Goal: Task Accomplishment & Management: Manage account settings

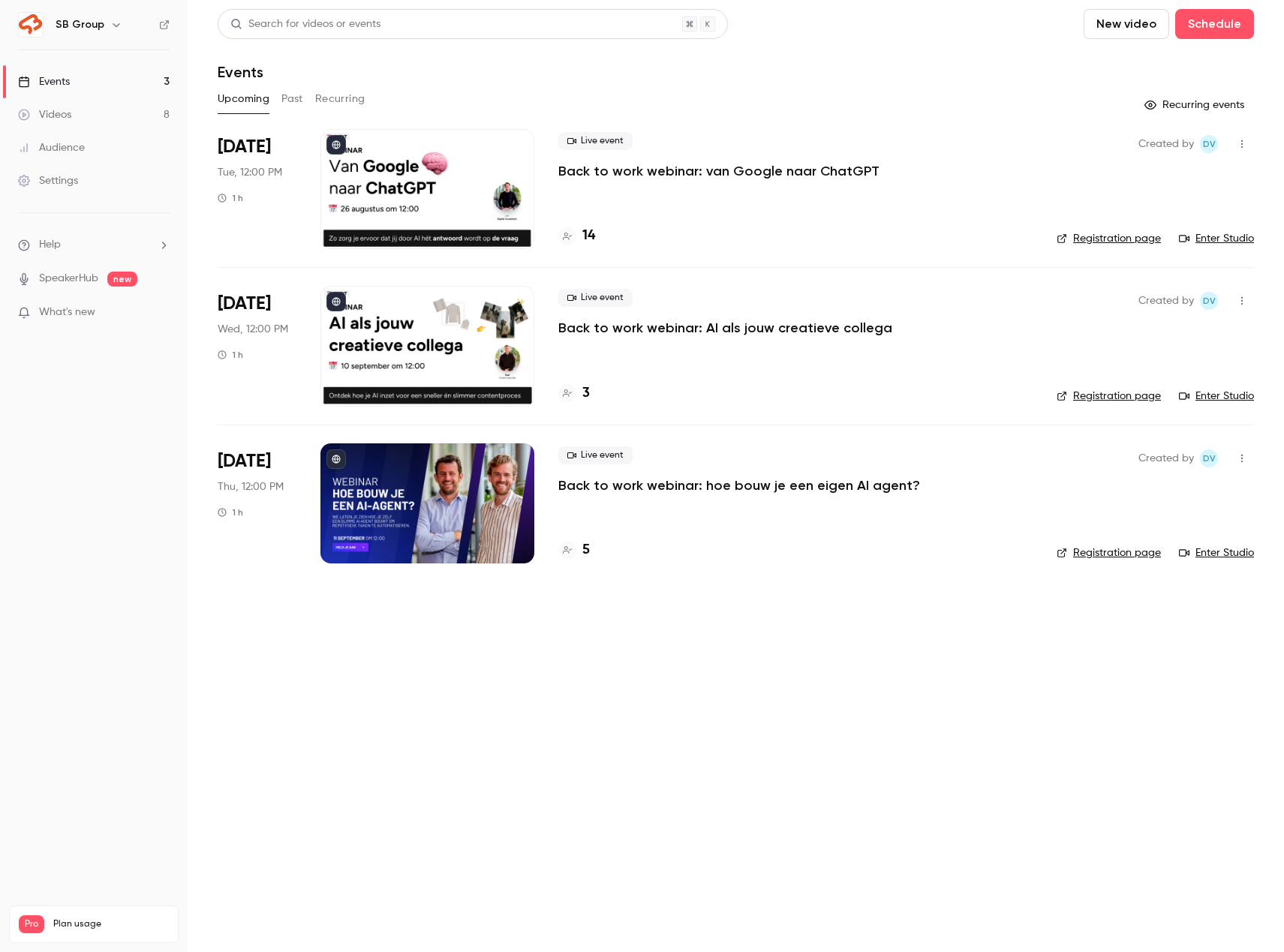
click at [76, 18] on h6 "SB Group" at bounding box center [80, 24] width 49 height 15
click at [113, 20] on icon "button" at bounding box center [116, 25] width 12 height 12
click at [107, 36] on div at bounding box center [642, 476] width 1284 height 952
click at [88, 26] on h6 "SB Group" at bounding box center [80, 24] width 49 height 15
click at [110, 26] on icon "button" at bounding box center [116, 25] width 12 height 12
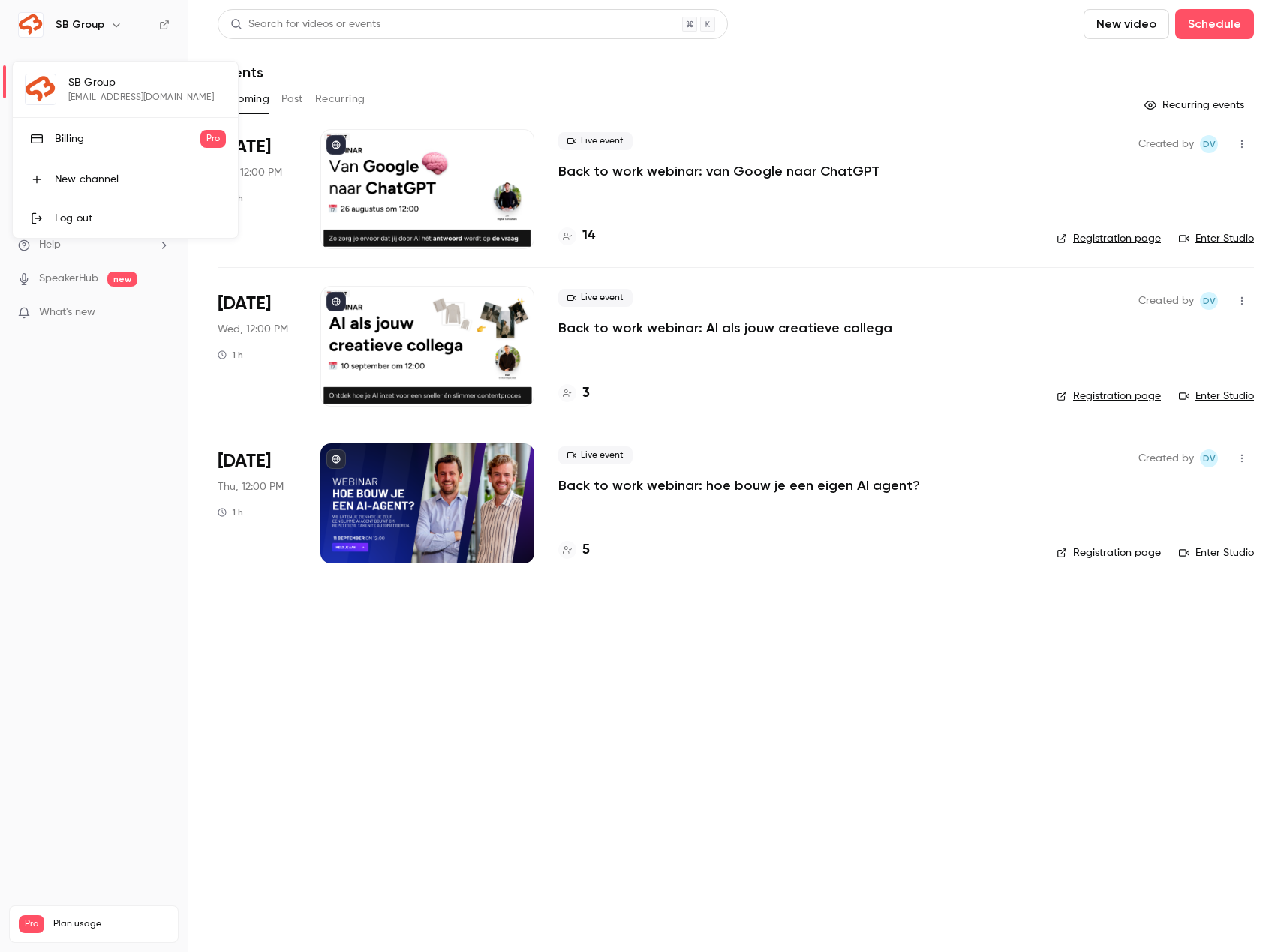
click at [161, 25] on div at bounding box center [642, 476] width 1284 height 952
click at [167, 23] on icon at bounding box center [164, 25] width 11 height 11
click at [101, 186] on link "Settings" at bounding box center [94, 180] width 188 height 33
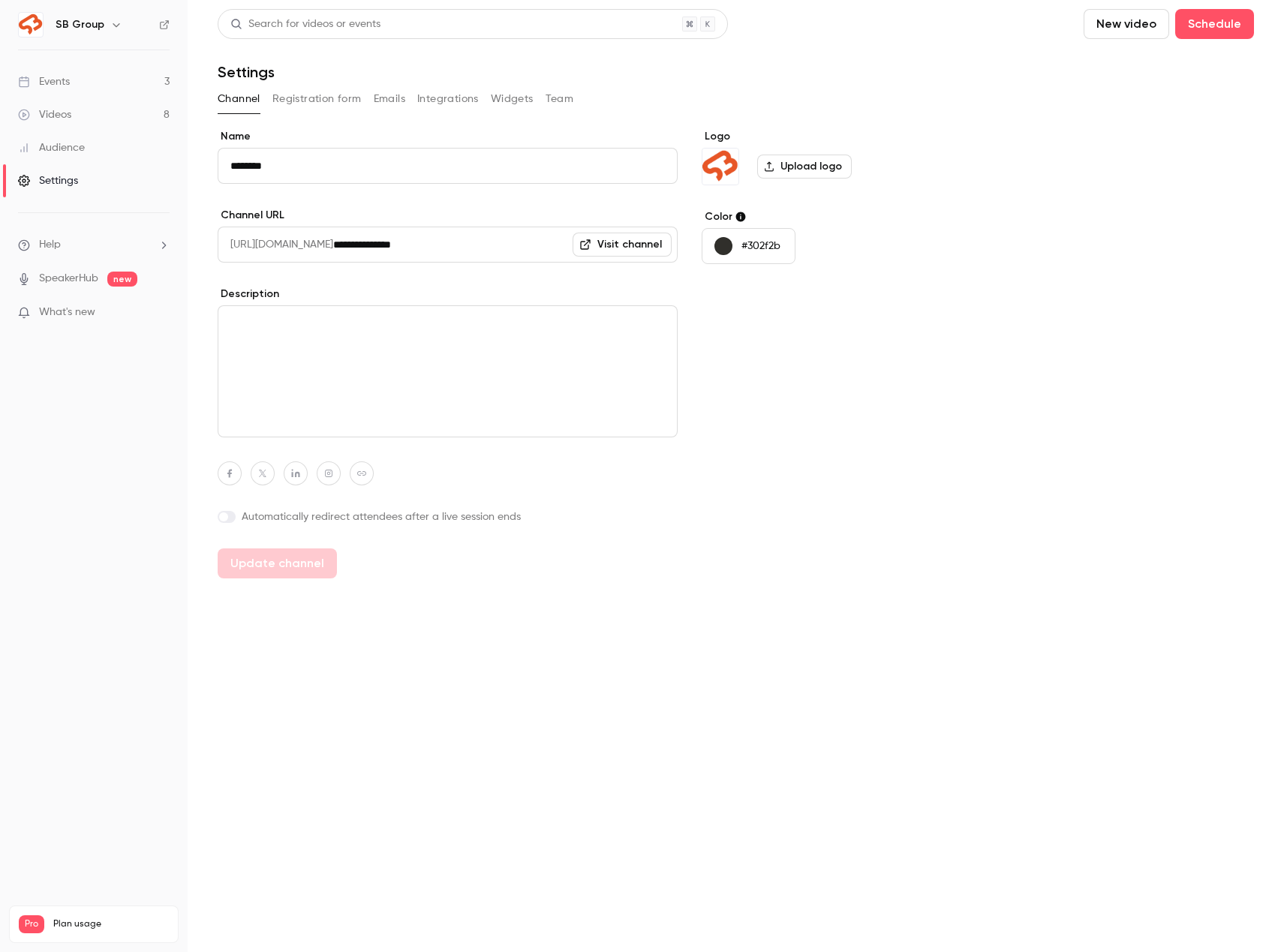
click at [425, 240] on input "**********" at bounding box center [505, 245] width 345 height 36
